Goal: Task Accomplishment & Management: Use online tool/utility

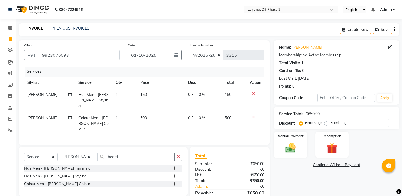
select select "6973"
select select "service"
select select "57667"
click at [176, 152] on button "button" at bounding box center [178, 156] width 8 height 8
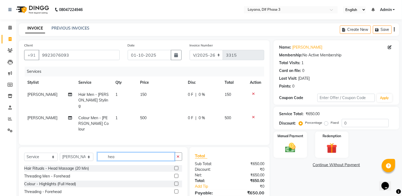
type input "hea"
click at [176, 166] on label at bounding box center [176, 168] width 4 height 4
click at [176, 167] on input "checkbox" at bounding box center [175, 168] width 3 height 3
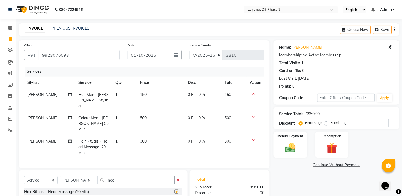
checkbox input "false"
click at [157, 135] on td "300" at bounding box center [161, 146] width 48 height 23
select select "57667"
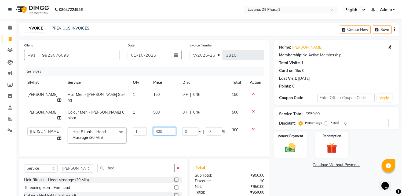
click at [170, 127] on input "300" at bounding box center [164, 131] width 23 height 8
type input "3"
type input "400"
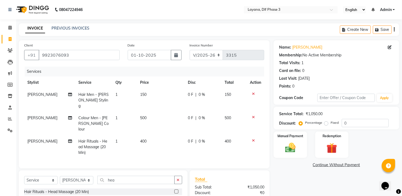
click at [181, 135] on tr "[PERSON_NAME] Hair Rituals - Head Massage (20 Min) 1 400 0 F | 0 % 400" at bounding box center [144, 146] width 240 height 23
click at [179, 178] on icon "button" at bounding box center [178, 180] width 3 height 4
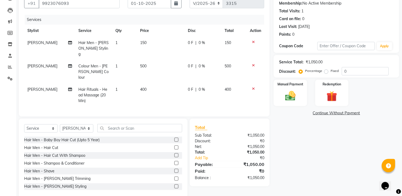
click at [174, 146] on label at bounding box center [176, 148] width 4 height 4
click at [174, 146] on input "checkbox" at bounding box center [175, 147] width 3 height 3
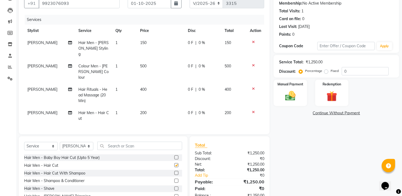
checkbox input "false"
click at [37, 87] on span "[PERSON_NAME]" at bounding box center [42, 89] width 30 height 5
select select "57667"
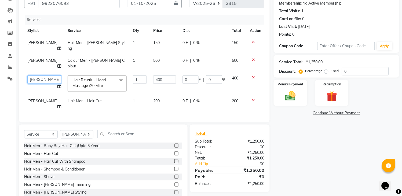
click at [38, 75] on select "[PERSON_NAME] [PERSON_NAME] kamal [DATE][PERSON_NAME] krishna [PERSON_NAME] [PE…" at bounding box center [44, 79] width 34 height 8
click at [331, 70] on label "Fixed" at bounding box center [335, 70] width 8 height 5
click at [326, 70] on input "Fixed" at bounding box center [328, 71] width 4 height 4
radio input "true"
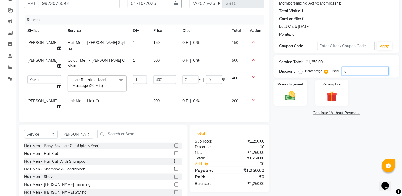
click at [358, 71] on input "0" at bounding box center [365, 71] width 47 height 8
type input "02"
type input "0.64"
type input "0.16"
type input "025"
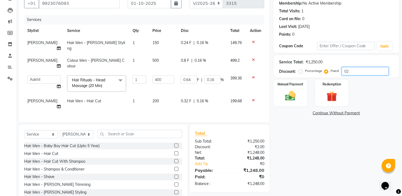
type input "8"
type input "2"
type input "0250"
type input "80"
type input "20"
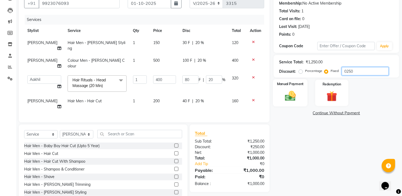
type input "0250"
click at [299, 99] on img at bounding box center [291, 96] width 18 height 13
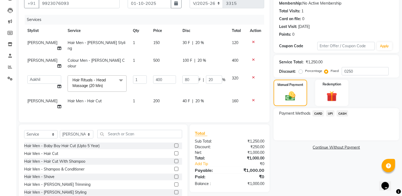
click at [328, 113] on span "UPI" at bounding box center [330, 113] width 8 height 6
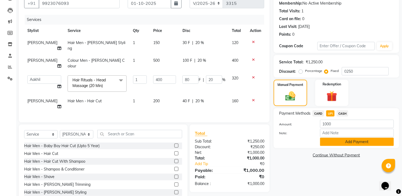
click at [350, 138] on button "Add Payment" at bounding box center [357, 142] width 74 height 8
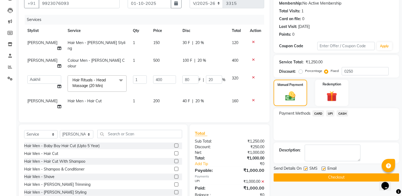
scroll to position [56, 0]
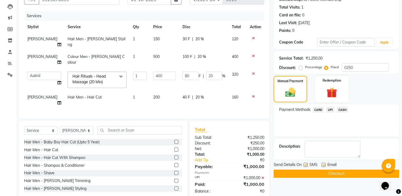
click at [306, 170] on button "Checkout" at bounding box center [337, 174] width 126 height 8
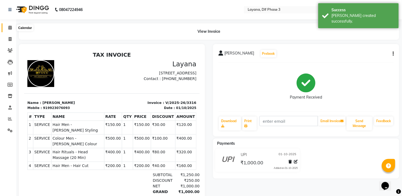
click at [8, 25] on span at bounding box center [9, 28] width 9 height 6
